Goal: Transaction & Acquisition: Register for event/course

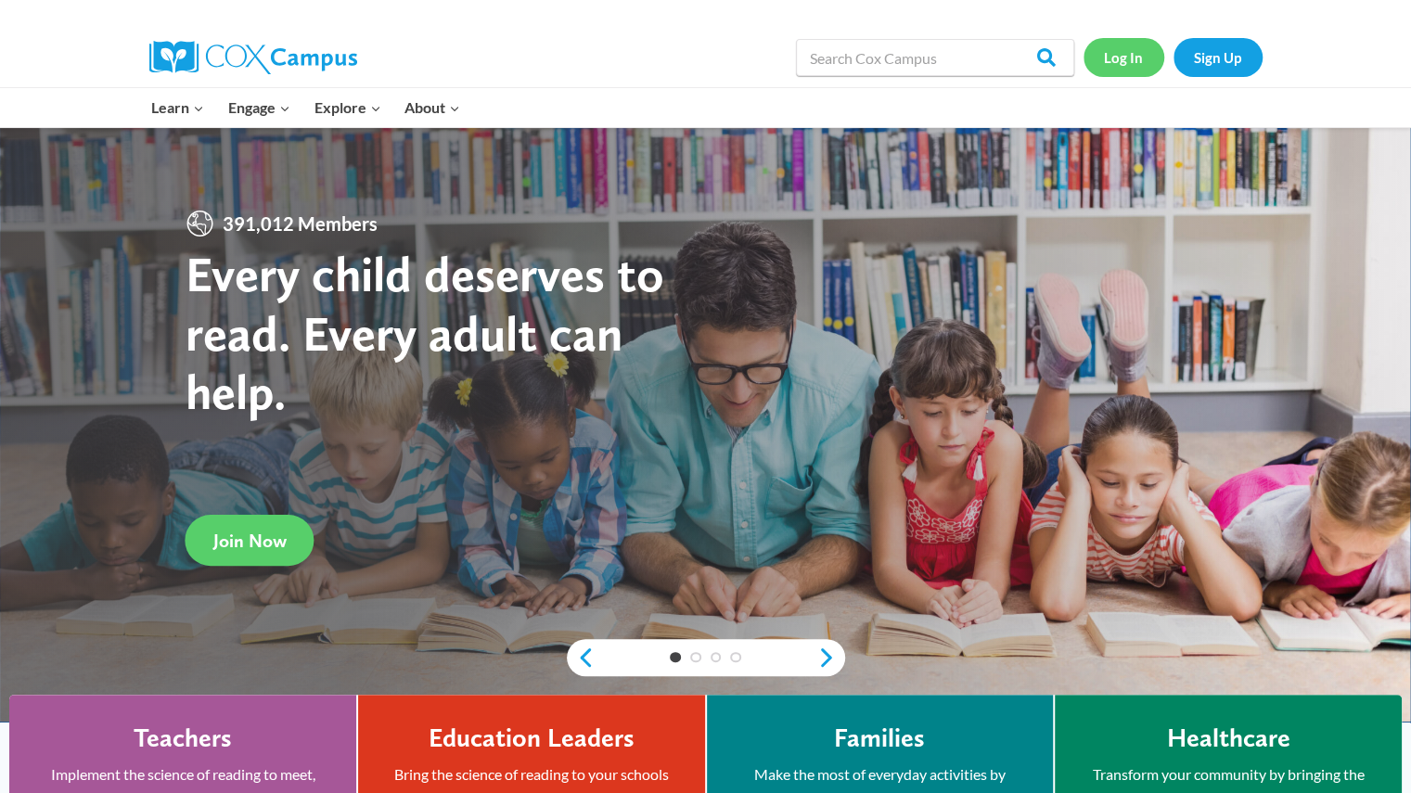
click at [1122, 49] on link "Log In" at bounding box center [1124, 57] width 81 height 38
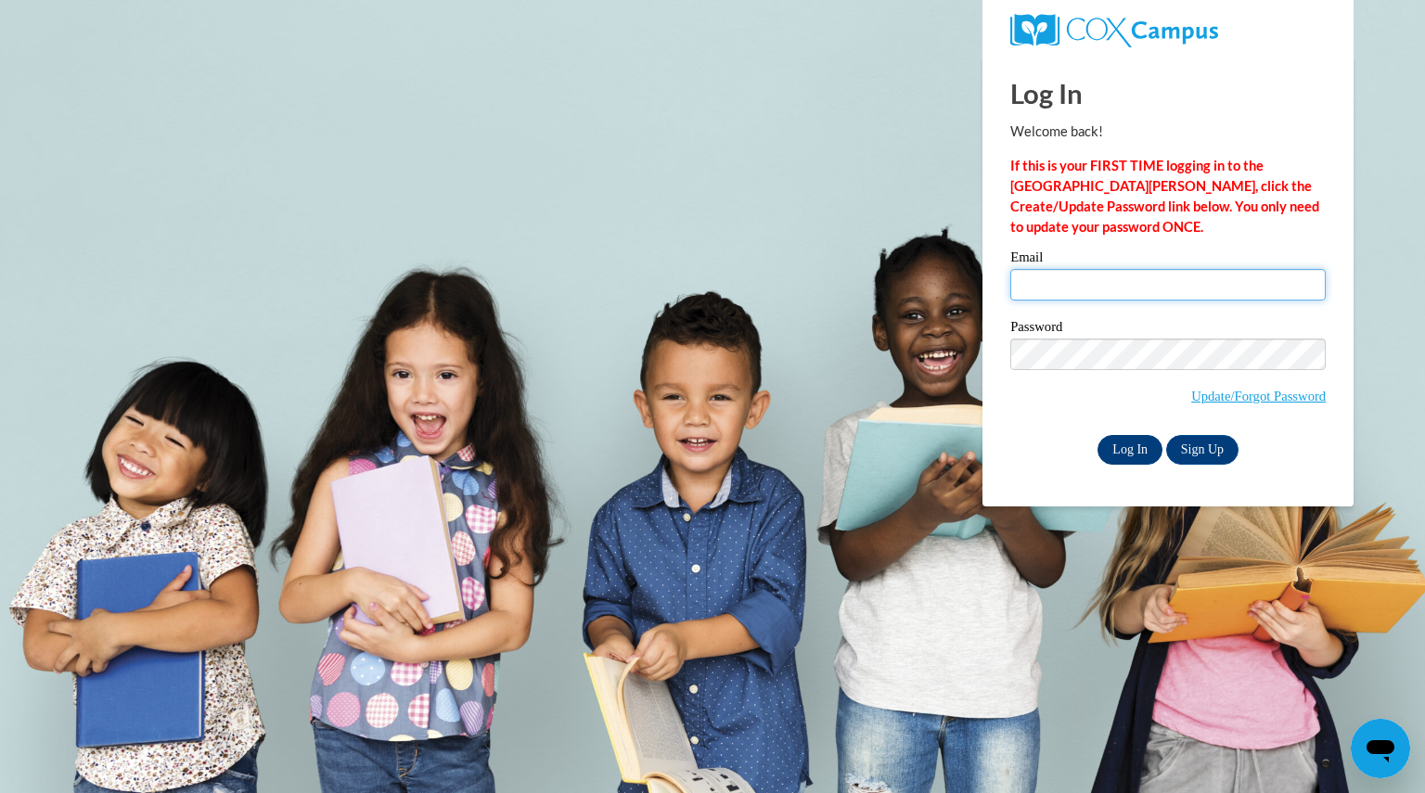
type input "vosstephanie@aasd.k12.wi.us"
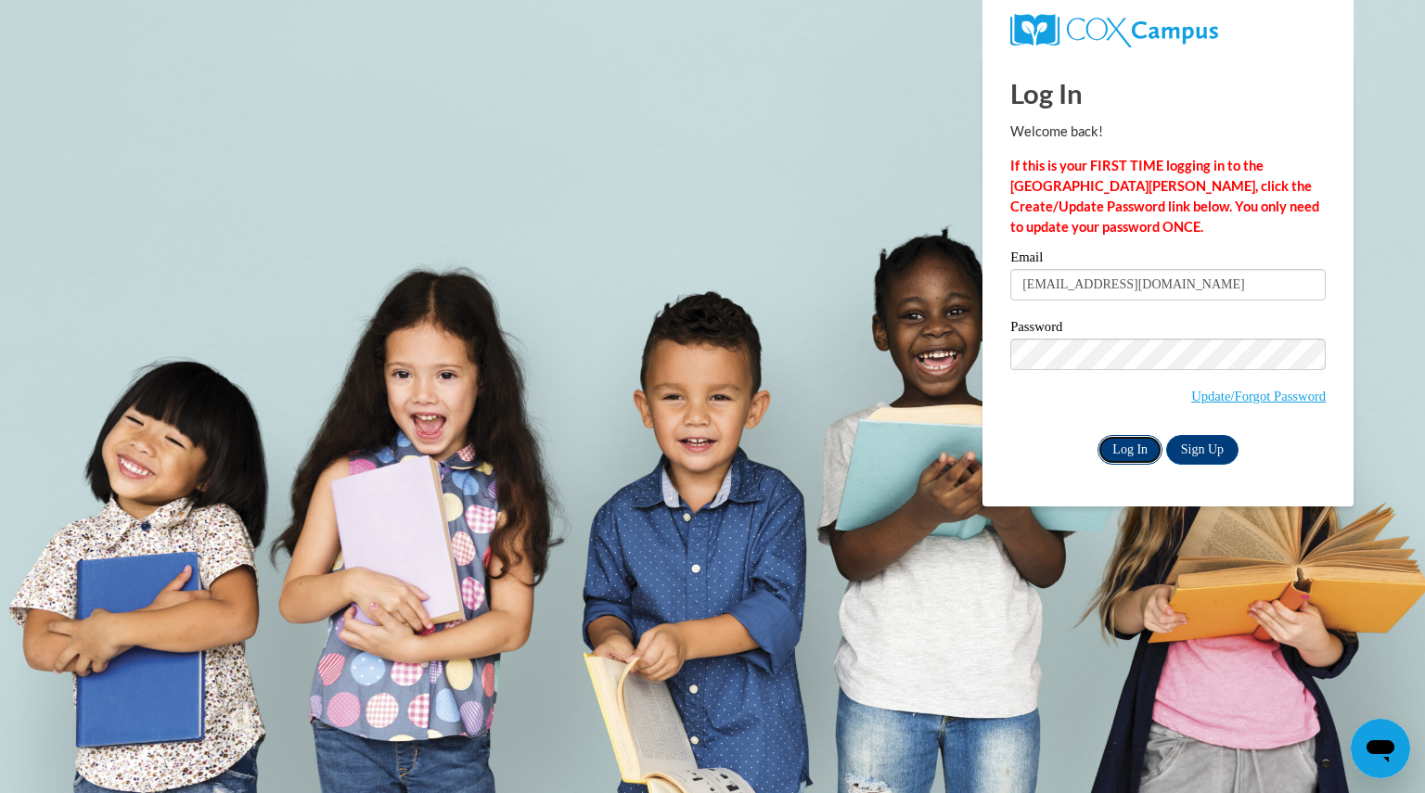
click at [1135, 444] on input "Log In" at bounding box center [1130, 450] width 65 height 30
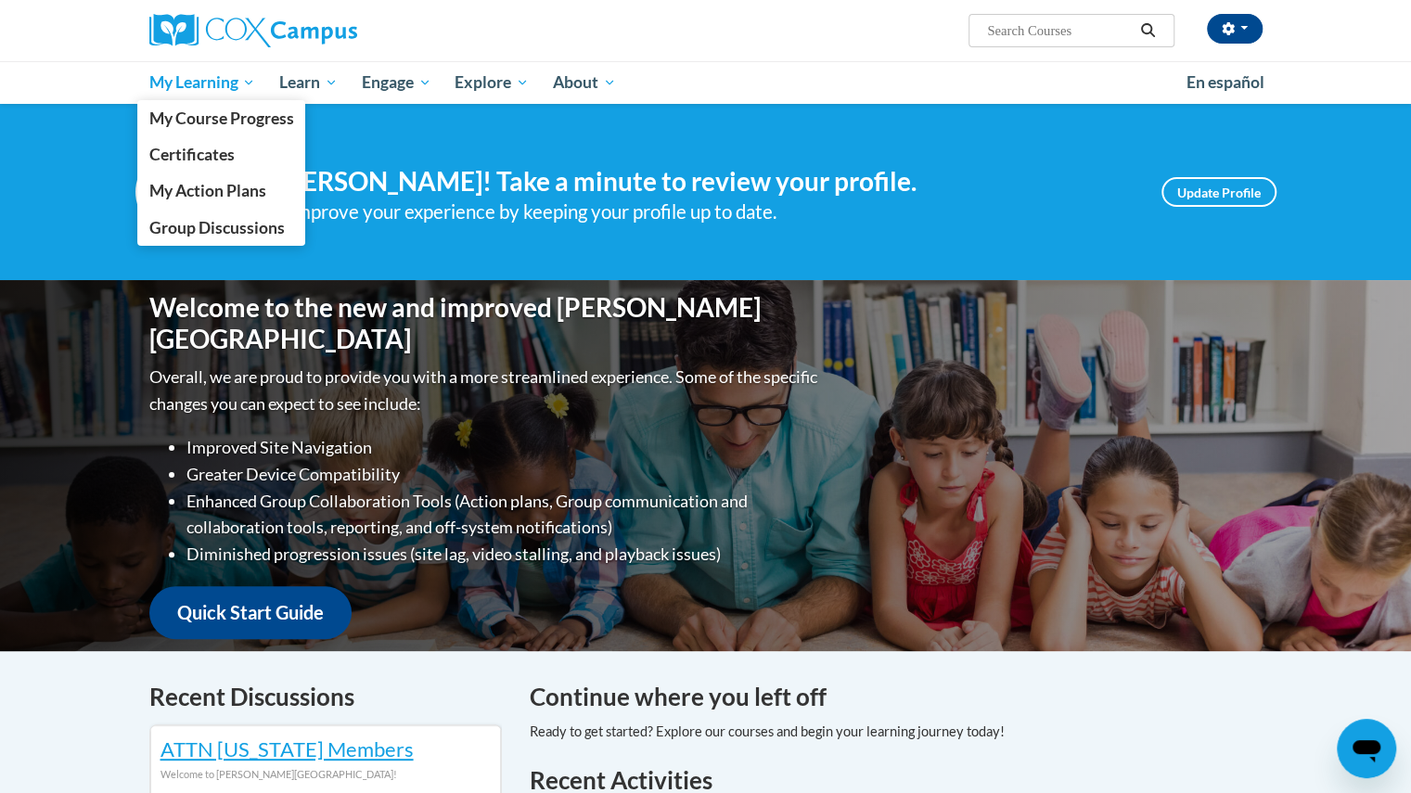
click at [197, 84] on span "My Learning" at bounding box center [201, 82] width 107 height 22
click at [215, 121] on span "My Course Progress" at bounding box center [220, 118] width 145 height 19
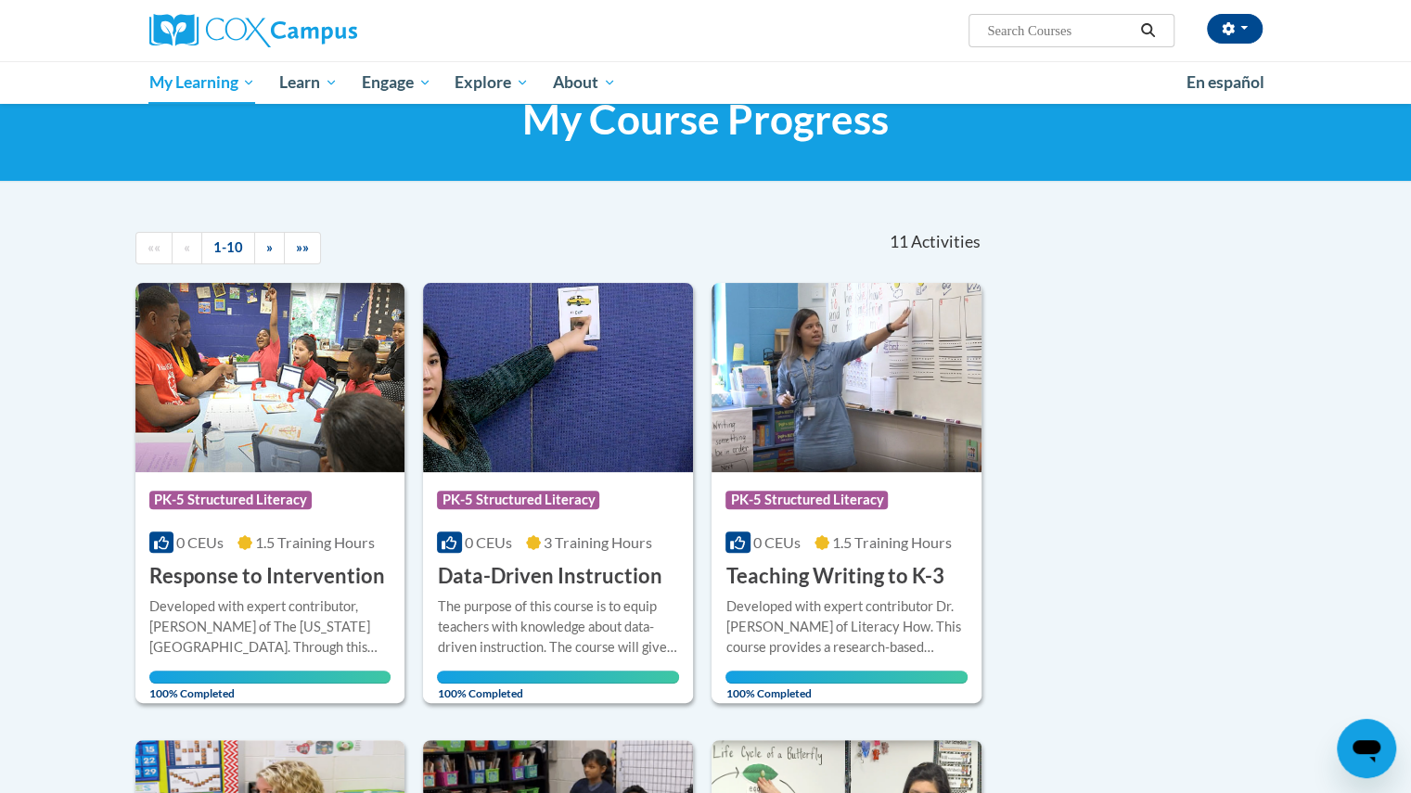
scroll to position [54, 0]
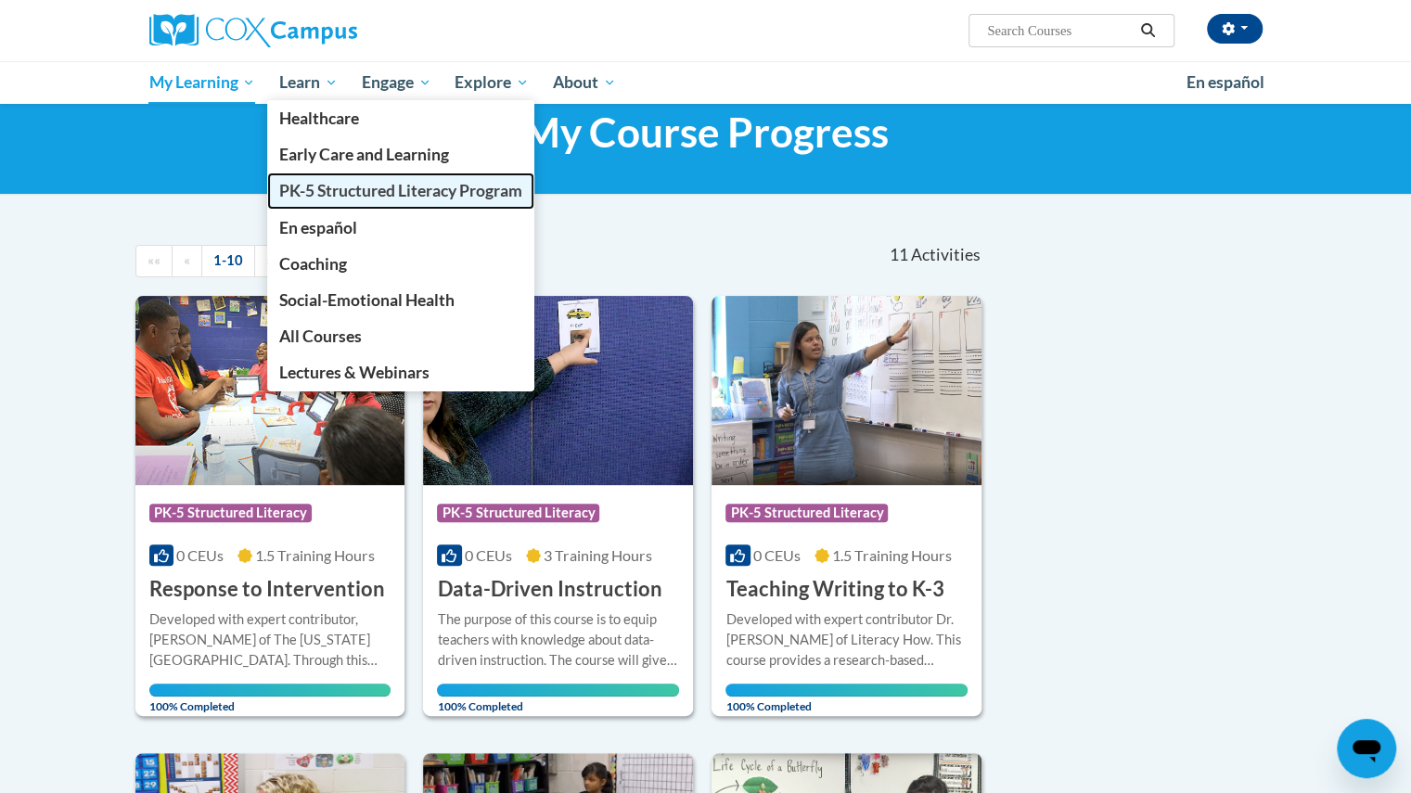
click at [318, 187] on span "PK-5 Structured Literacy Program" at bounding box center [400, 190] width 243 height 19
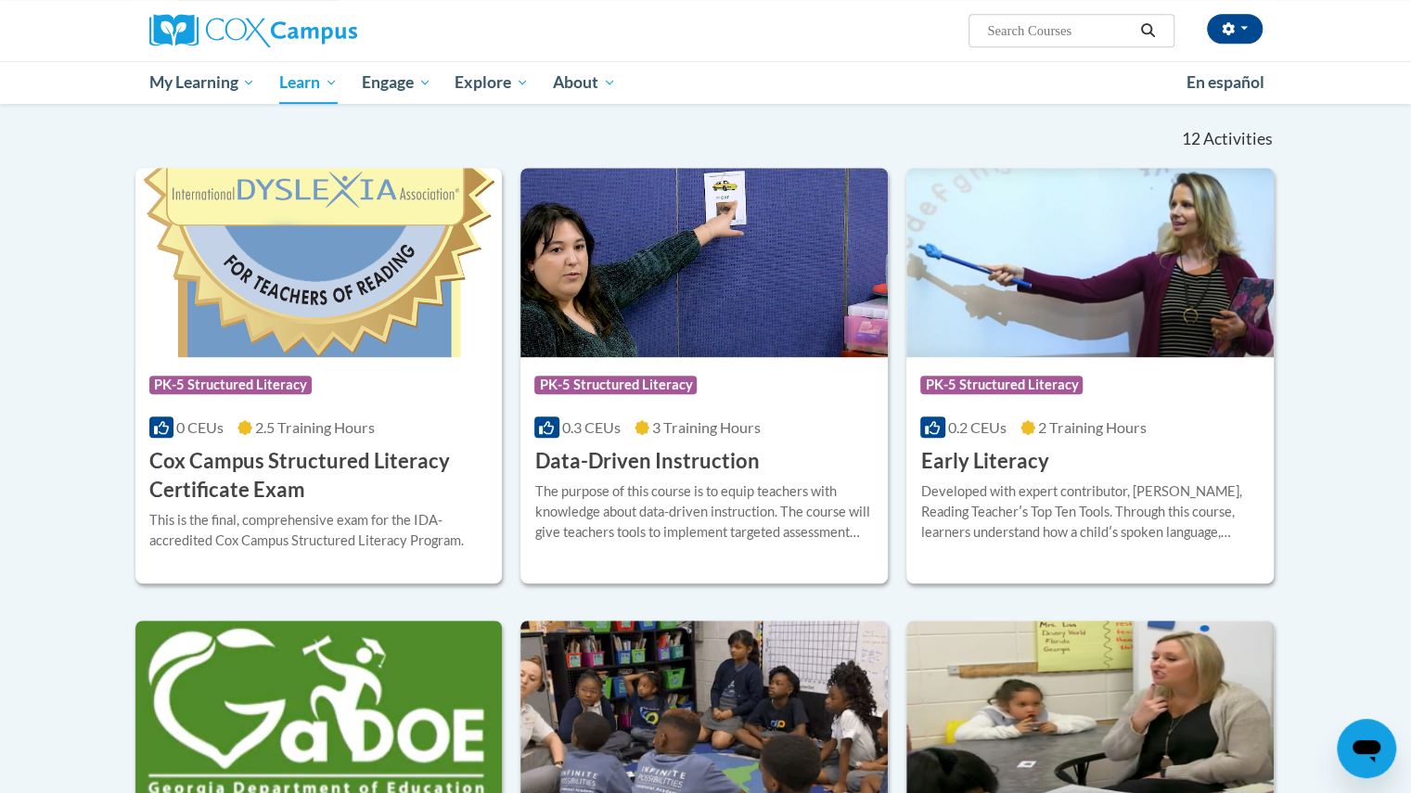
scroll to position [549, 0]
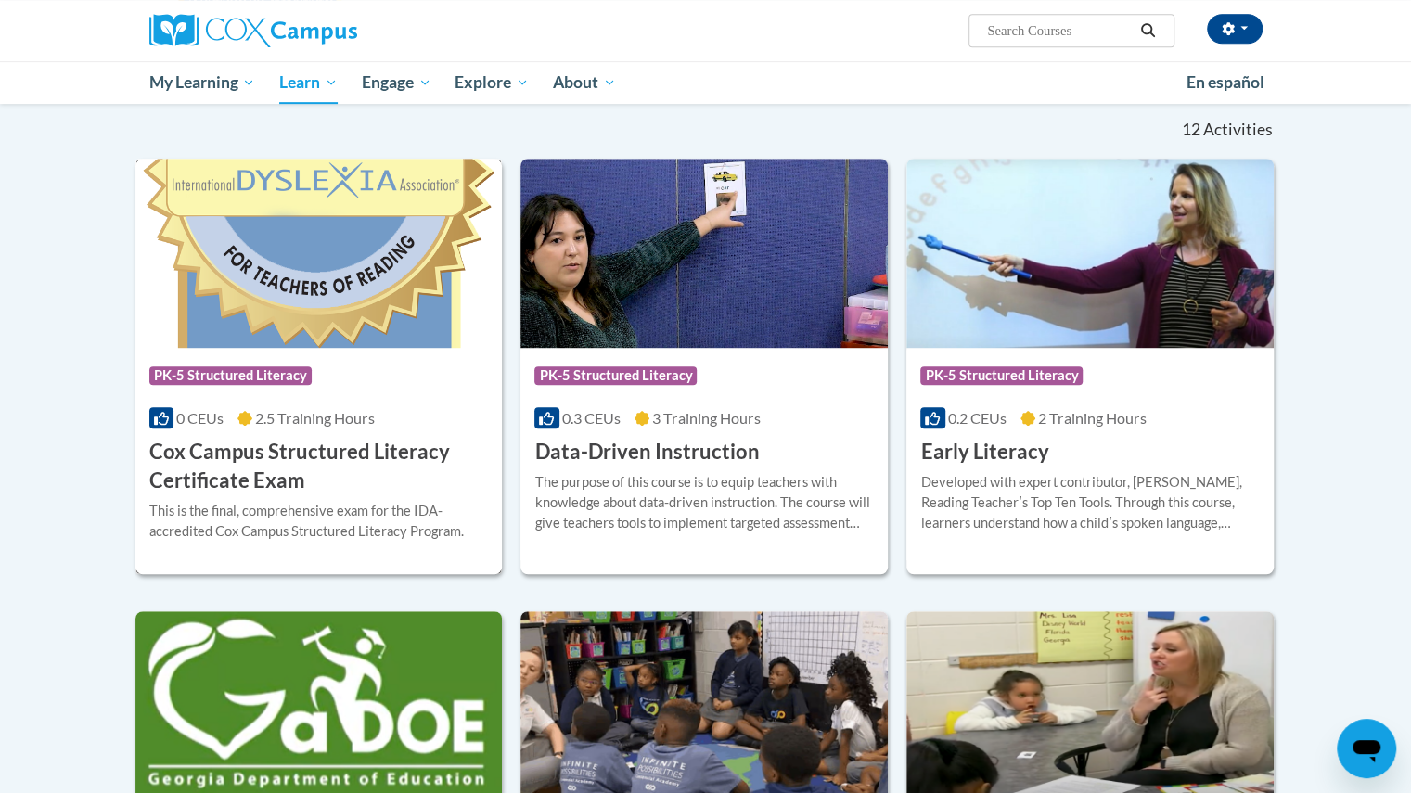
click at [282, 475] on h3 "Cox Campus Structured Literacy Certificate Exam" at bounding box center [319, 467] width 340 height 58
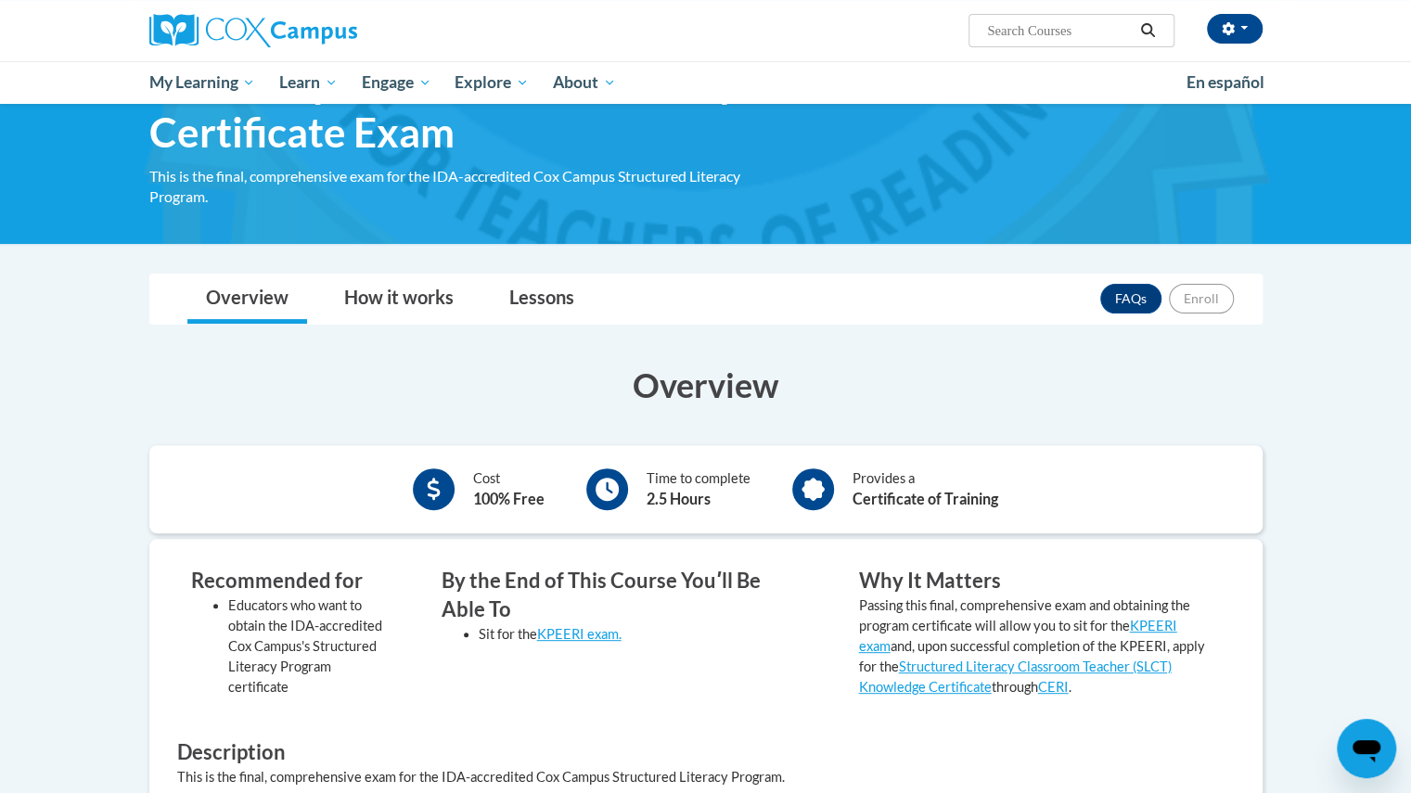
scroll to position [81, 0]
